Goal: Task Accomplishment & Management: Manage account settings

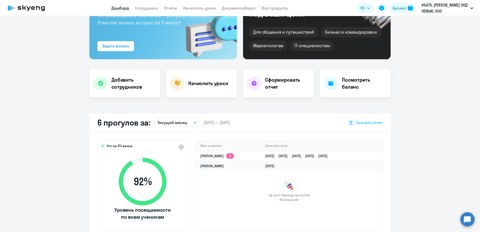
scroll to position [75, 0]
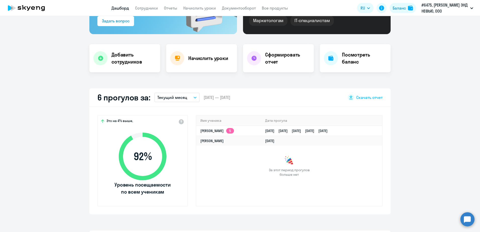
select select "30"
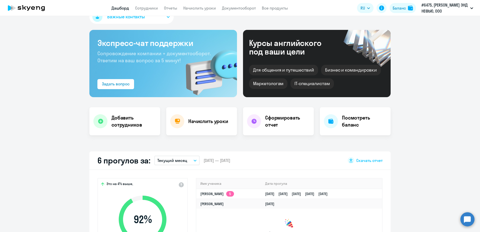
scroll to position [0, 0]
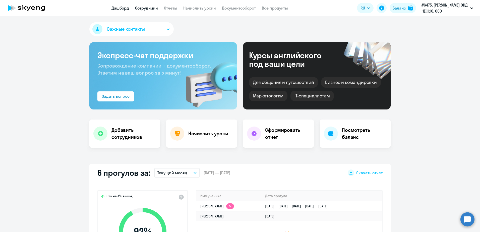
click at [154, 7] on link "Сотрудники" at bounding box center [146, 8] width 23 height 5
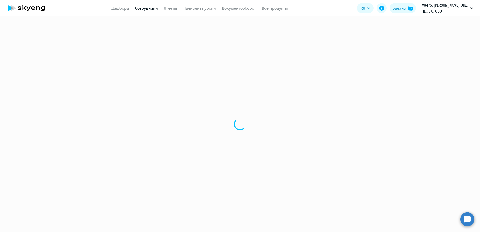
select select "30"
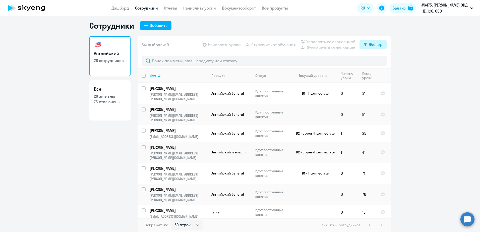
click at [377, 47] on button "Фильтр" at bounding box center [372, 44] width 27 height 9
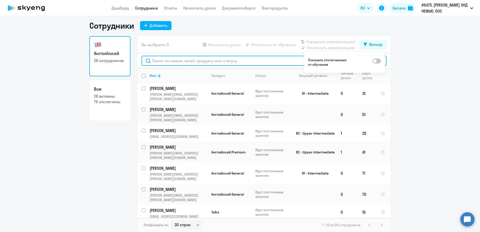
click at [238, 62] on input "text" at bounding box center [264, 61] width 245 height 10
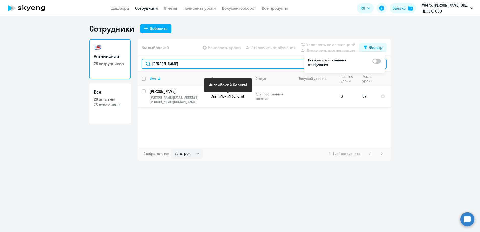
type input "[PERSON_NAME]"
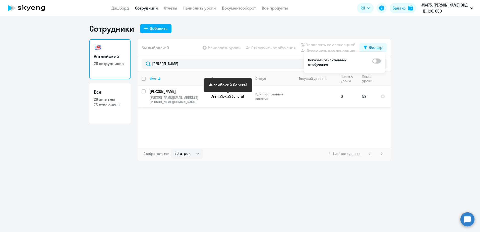
click at [228, 97] on span "Английский General" at bounding box center [227, 96] width 32 height 5
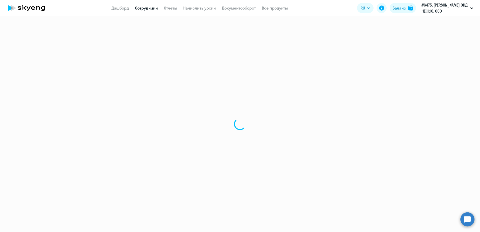
select select "english"
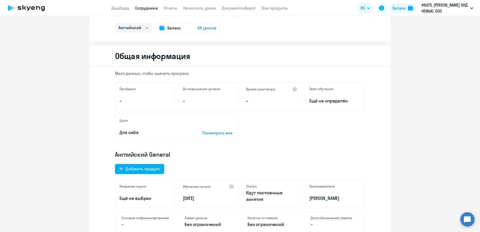
scroll to position [75, 0]
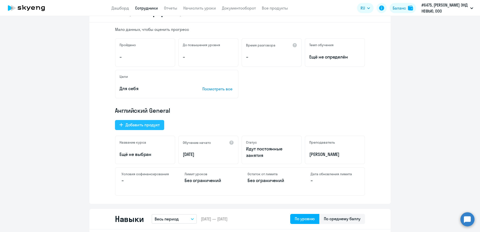
click at [125, 125] on div "Добавить продукт" at bounding box center [142, 125] width 34 height 6
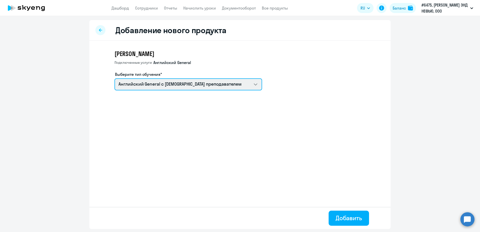
click at [220, 82] on select "Английский General с [DEMOGRAPHIC_DATA] преподавателем Премиум [DEMOGRAPHIC_DAT…" at bounding box center [188, 84] width 148 height 12
select select "english_adult_not_native_speaker_talks_15min"
click at [114, 78] on select "Английский General с [DEMOGRAPHIC_DATA] преподавателем Премиум [DEMOGRAPHIC_DAT…" at bounding box center [188, 84] width 148 height 12
click at [243, 85] on select "Английский General с [DEMOGRAPHIC_DATA] преподавателем Премиум [DEMOGRAPHIC_DAT…" at bounding box center [188, 84] width 148 height 12
click at [114, 78] on select "Английский General с [DEMOGRAPHIC_DATA] преподавателем Премиум [DEMOGRAPHIC_DAT…" at bounding box center [188, 84] width 148 height 12
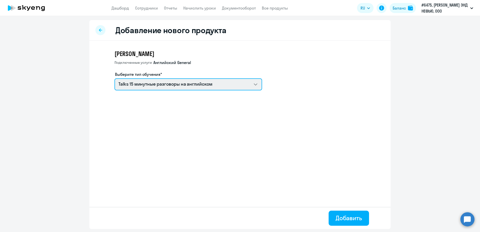
click at [255, 87] on select "Английский General с [DEMOGRAPHIC_DATA] преподавателем Премиум [DEMOGRAPHIC_DAT…" at bounding box center [188, 84] width 148 height 12
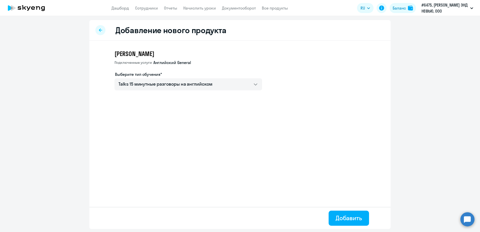
click at [99, 31] on icon at bounding box center [100, 30] width 3 height 4
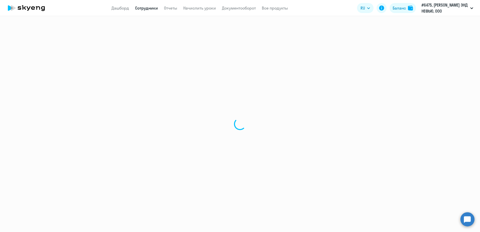
select select "english"
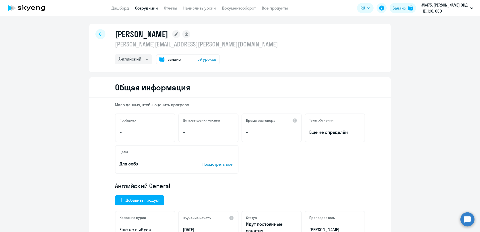
click at [206, 61] on span "59 уроков" at bounding box center [206, 59] width 19 height 6
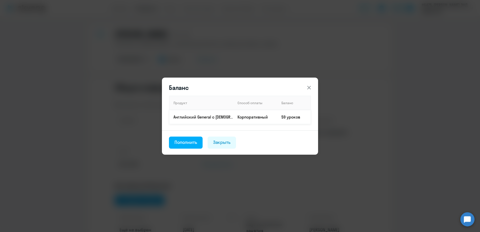
click at [277, 118] on td "Корпоративный" at bounding box center [255, 117] width 44 height 14
click at [217, 144] on div "Закрыть" at bounding box center [222, 142] width 18 height 7
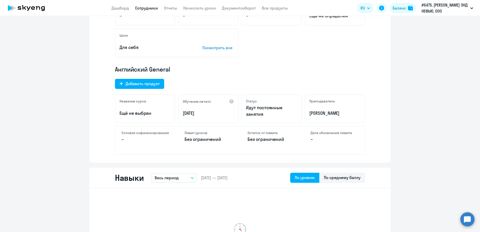
scroll to position [100, 0]
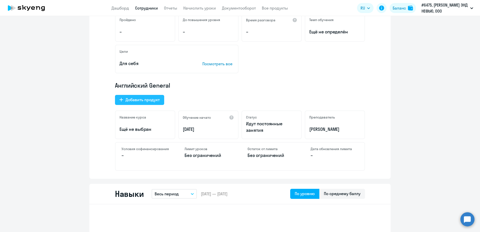
click at [151, 101] on div "Добавить продукт" at bounding box center [142, 100] width 34 height 6
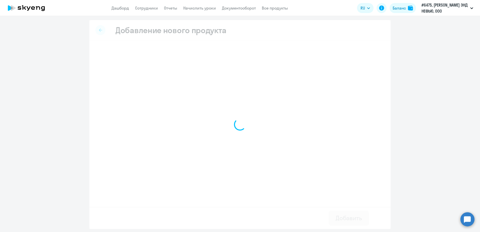
select select "english_adult_native_speaker"
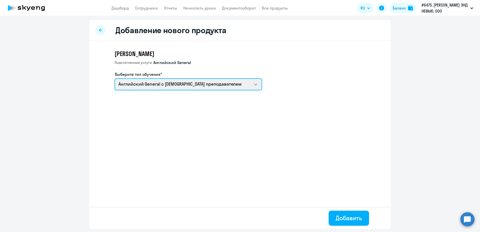
click at [162, 87] on select "Английский General с [DEMOGRAPHIC_DATA] преподавателем Премиум [DEMOGRAPHIC_DAT…" at bounding box center [188, 84] width 148 height 12
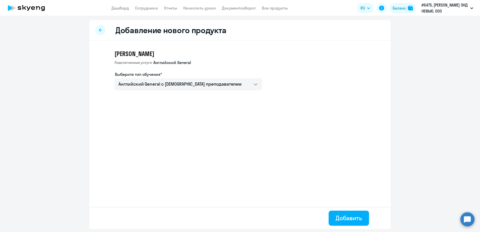
click at [297, 139] on div "Добавление нового продукта [PERSON_NAME] услуги: Английский General Выберите ти…" at bounding box center [239, 124] width 301 height 209
click at [102, 33] on div at bounding box center [100, 30] width 10 height 10
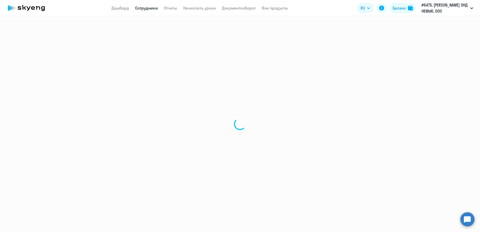
select select "english"
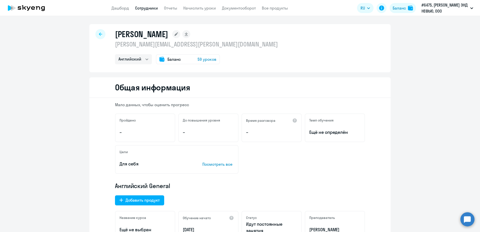
click at [167, 59] on span "Баланс" at bounding box center [173, 59] width 13 height 6
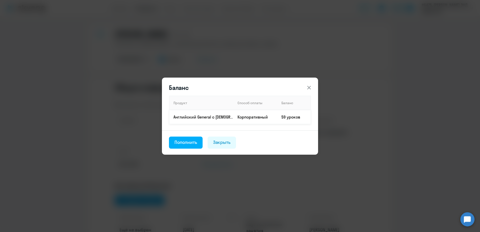
click at [299, 118] on td "59 уроков" at bounding box center [293, 117] width 33 height 14
click at [295, 118] on td "59 уроков" at bounding box center [293, 117] width 33 height 14
drag, startPoint x: 295, startPoint y: 118, endPoint x: 276, endPoint y: 142, distance: 30.8
click at [276, 142] on footer "Пополнить Закрыть" at bounding box center [240, 142] width 156 height 24
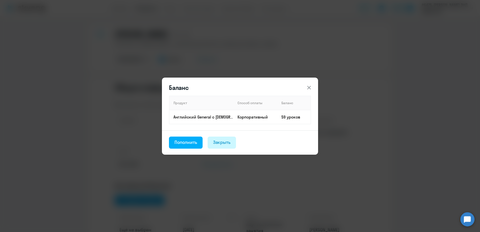
click at [220, 147] on button "Закрыть" at bounding box center [221, 142] width 29 height 12
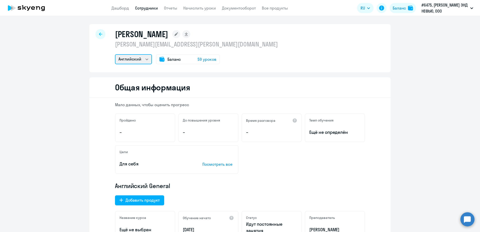
click at [128, 57] on select "Английский" at bounding box center [133, 59] width 37 height 10
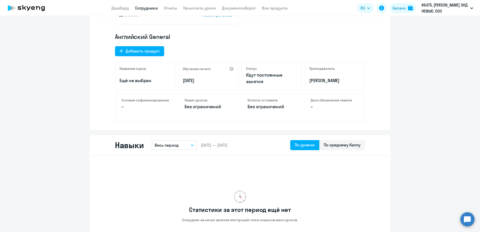
scroll to position [151, 0]
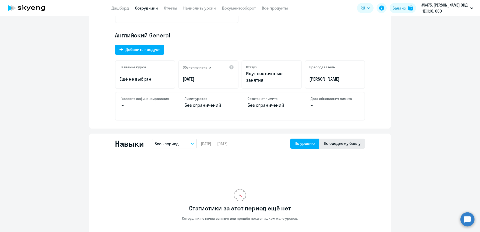
click at [332, 142] on div "По среднему баллу" at bounding box center [342, 143] width 37 height 6
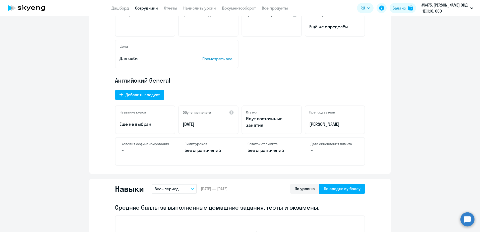
scroll to position [0, 0]
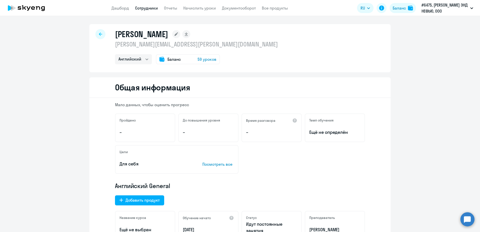
click at [99, 32] on div at bounding box center [100, 34] width 10 height 10
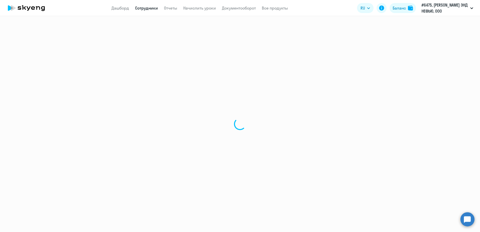
select select "30"
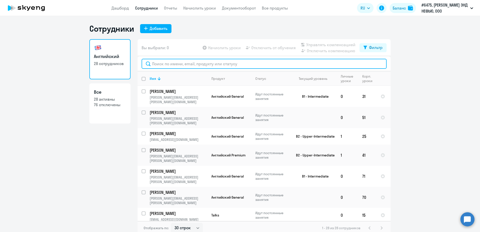
click at [175, 63] on input "text" at bounding box center [264, 64] width 245 height 10
type input "[PERSON_NAME]"
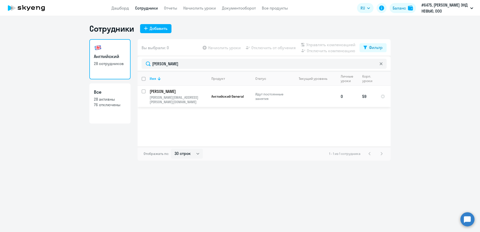
click at [143, 93] on input "select row 42159568" at bounding box center [147, 94] width 10 height 10
checkbox input "true"
click at [269, 47] on span "Отключить от обучения" at bounding box center [273, 48] width 44 height 6
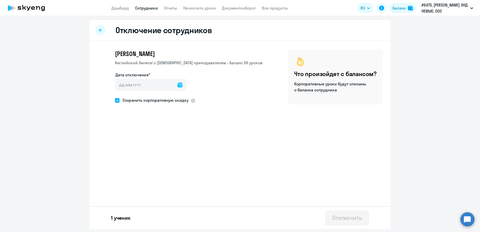
click at [177, 85] on icon at bounding box center [179, 84] width 5 height 5
click at [183, 99] on span "Next month" at bounding box center [183, 101] width 10 height 10
click at [173, 101] on span "Previous month" at bounding box center [173, 101] width 10 height 10
click at [133, 172] on span "30" at bounding box center [131, 172] width 9 height 9
type input "[DATE]"
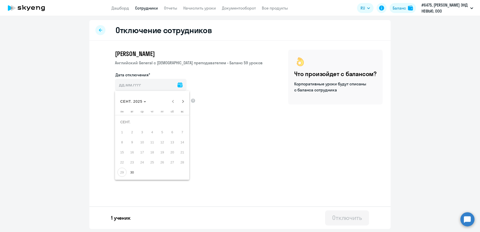
type input "[DATE]"
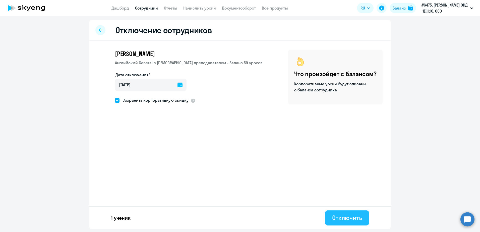
click at [341, 222] on button "Отключить" at bounding box center [347, 217] width 44 height 15
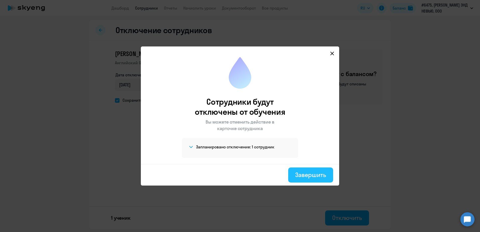
click at [297, 178] on div "Завершить" at bounding box center [310, 175] width 31 height 8
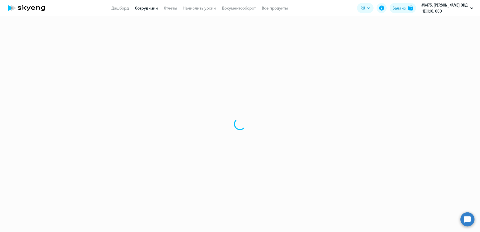
select select "30"
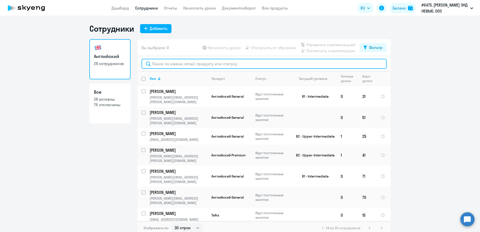
click at [168, 64] on input "text" at bounding box center [264, 64] width 245 height 10
type input "[PERSON_NAME]"
